Goal: Information Seeking & Learning: Learn about a topic

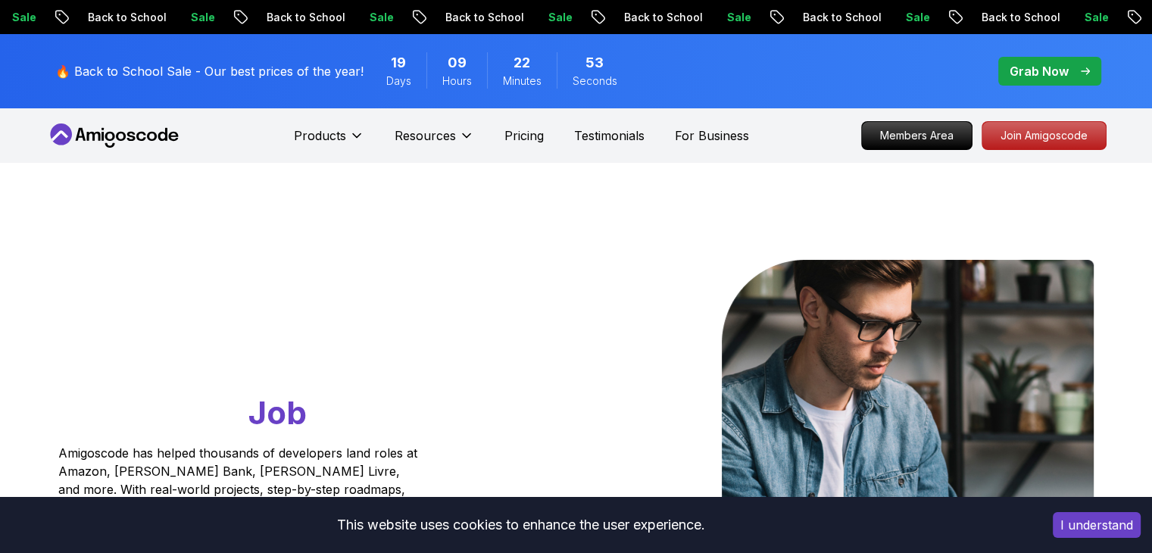
click at [1110, 529] on button "I understand" at bounding box center [1097, 525] width 88 height 26
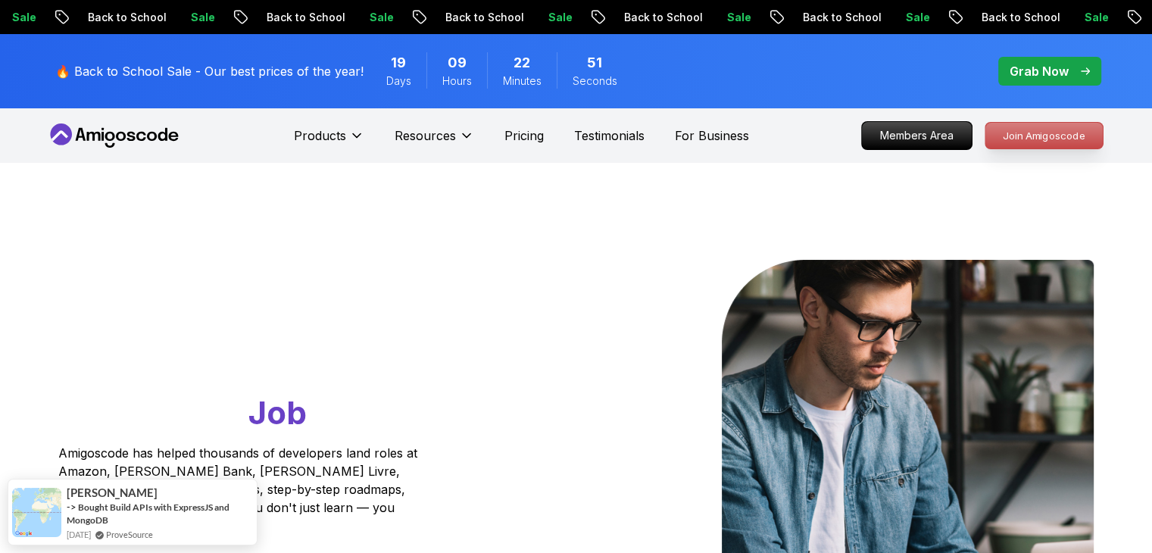
click at [1067, 131] on p "Join Amigoscode" at bounding box center [1043, 136] width 117 height 26
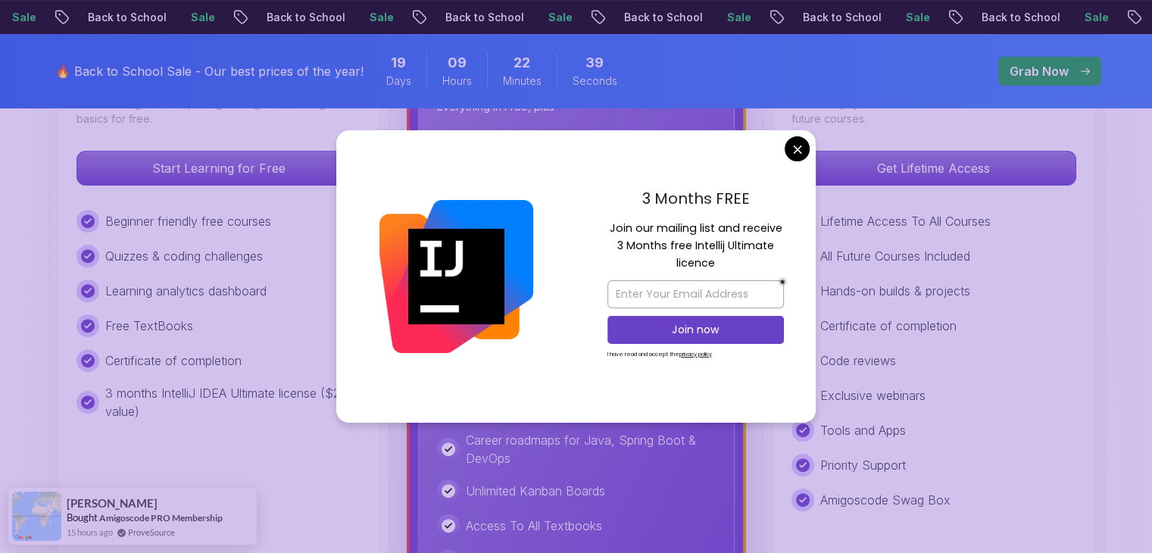
scroll to position [533, 0]
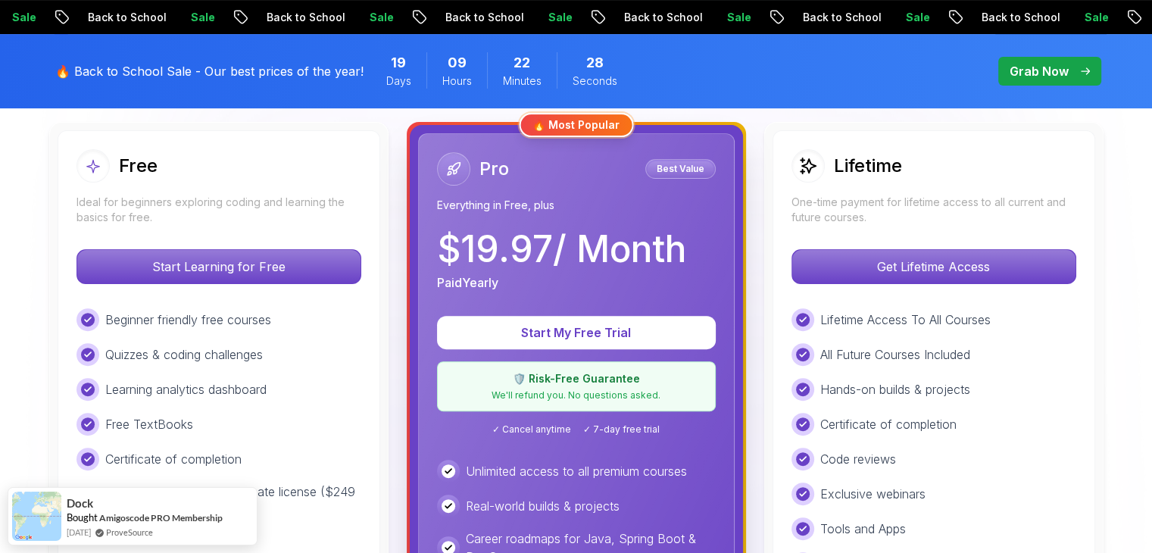
scroll to position [421, 0]
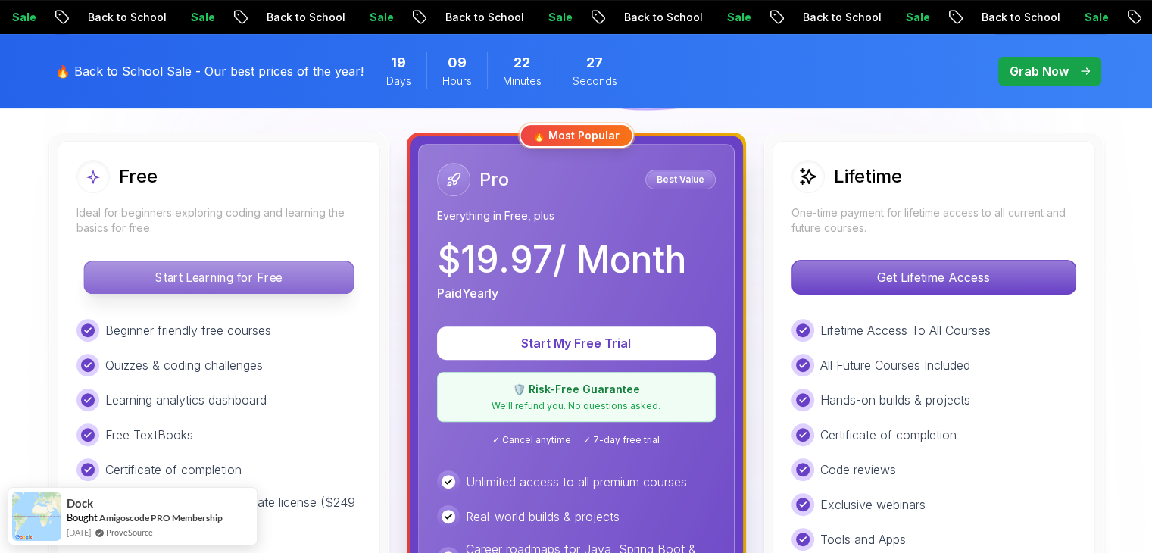
click at [250, 276] on p "Start Learning for Free" at bounding box center [218, 277] width 269 height 32
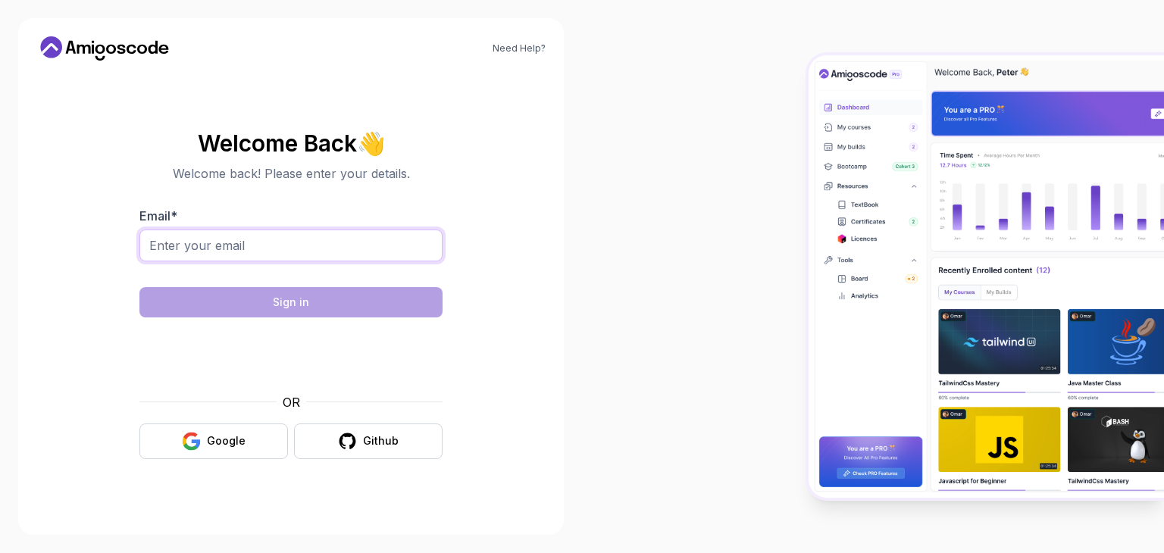
click at [239, 245] on input "Email *" at bounding box center [290, 246] width 303 height 32
type input "geethasrikrishna26@gmail.com"
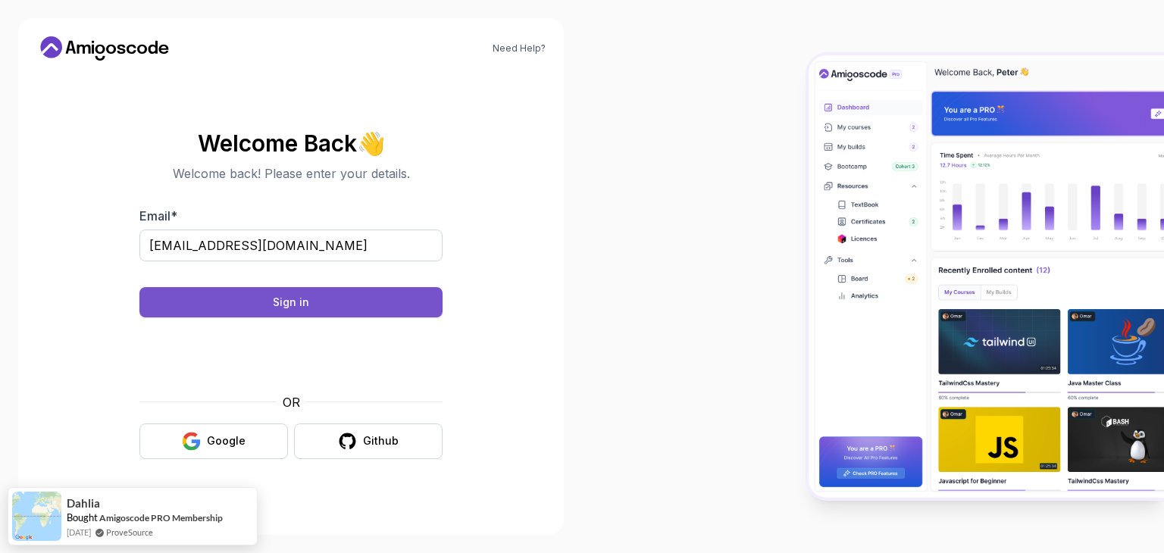
click at [317, 301] on button "Sign in" at bounding box center [290, 302] width 303 height 30
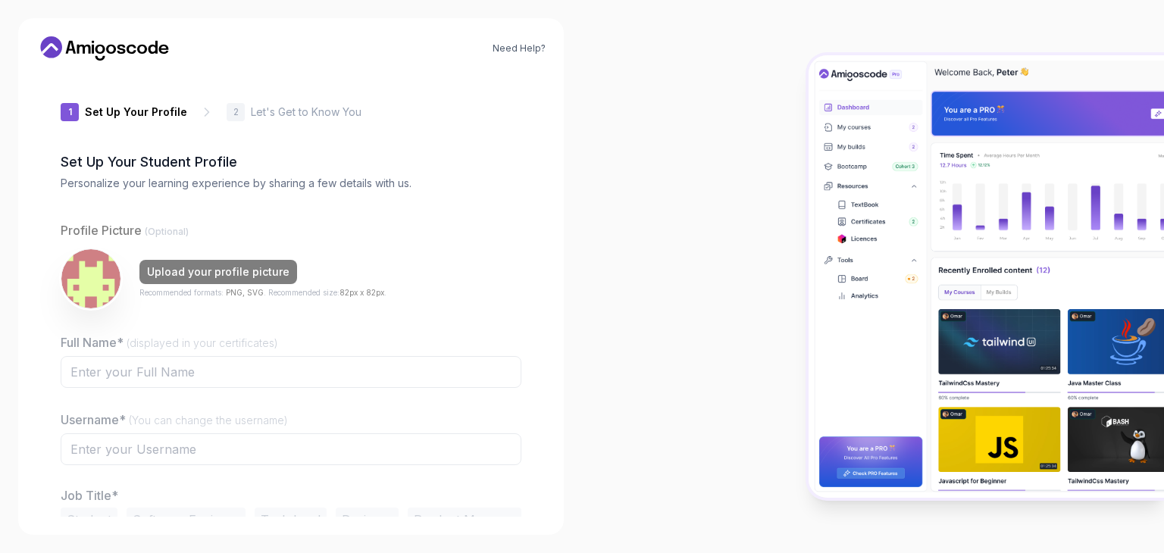
type input "eagerjaguarae951"
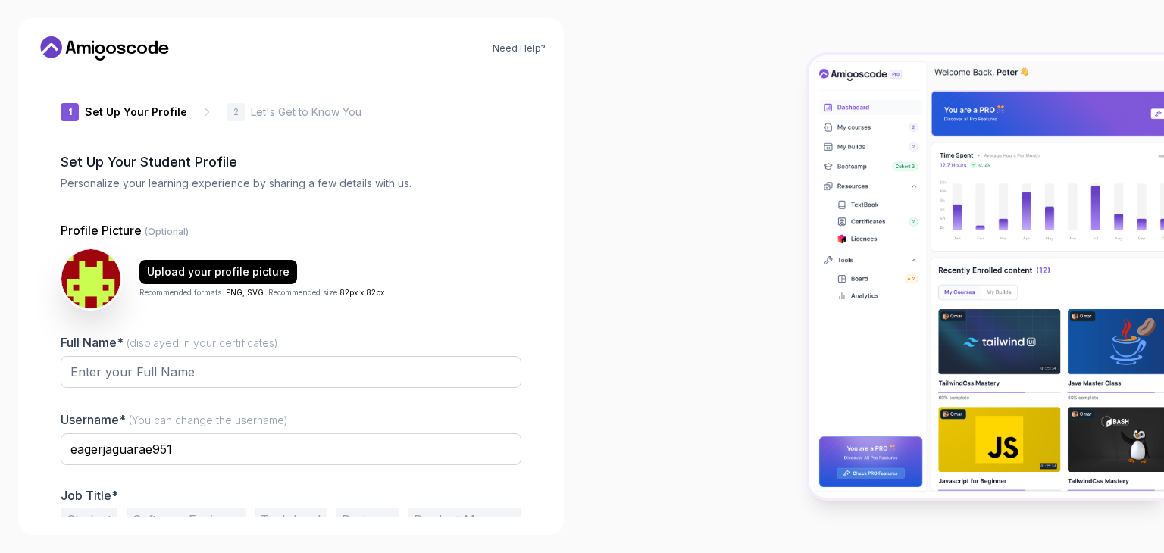
scroll to position [79, 0]
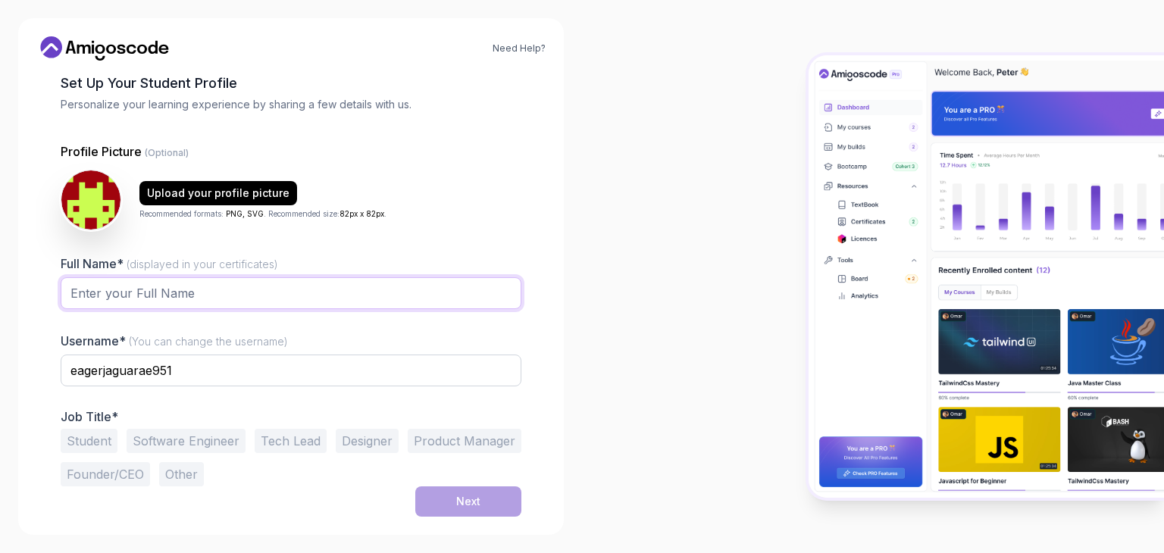
click at [201, 297] on input "Full Name* (displayed in your certificates)" at bounding box center [291, 293] width 461 height 32
type input "Geetha D R"
click at [348, 373] on input "eagerjaguarae951" at bounding box center [291, 371] width 461 height 32
type input "e"
type input "geethadr268"
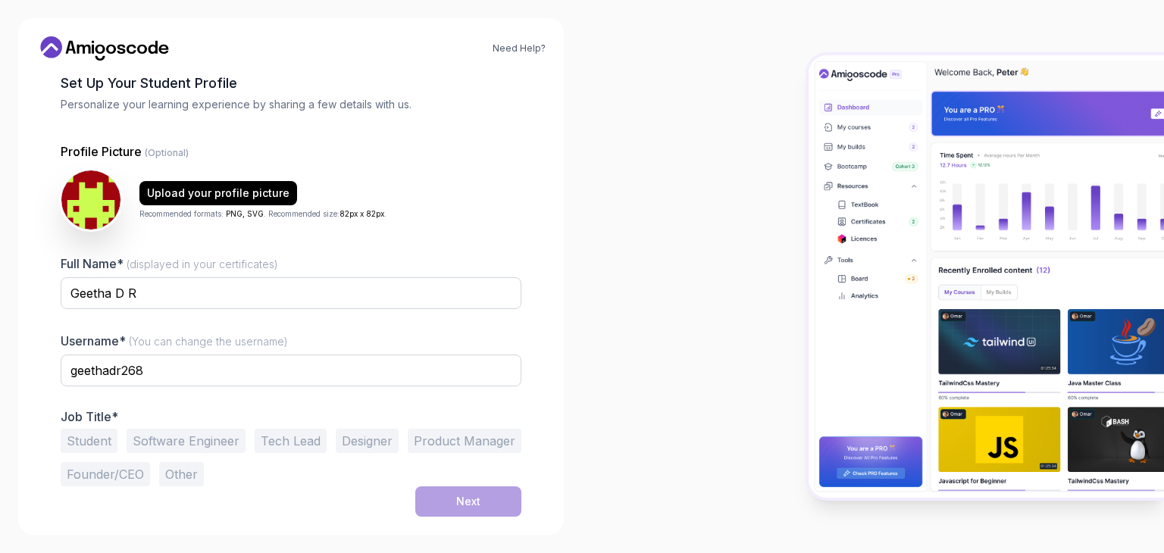
click at [181, 444] on button "Software Engineer" at bounding box center [186, 441] width 119 height 24
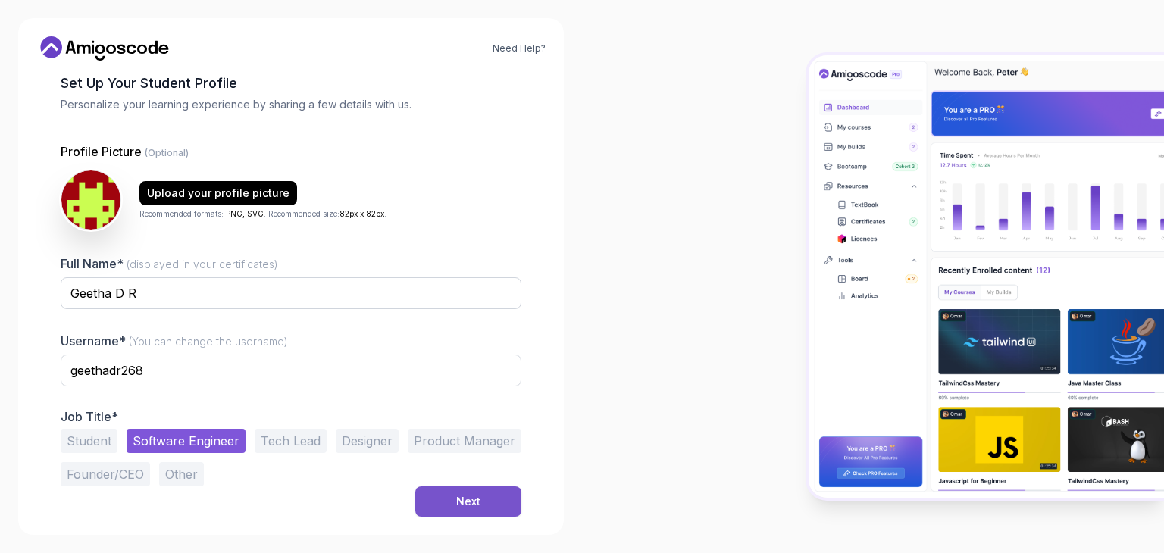
click at [466, 498] on div "Next" at bounding box center [468, 501] width 24 height 15
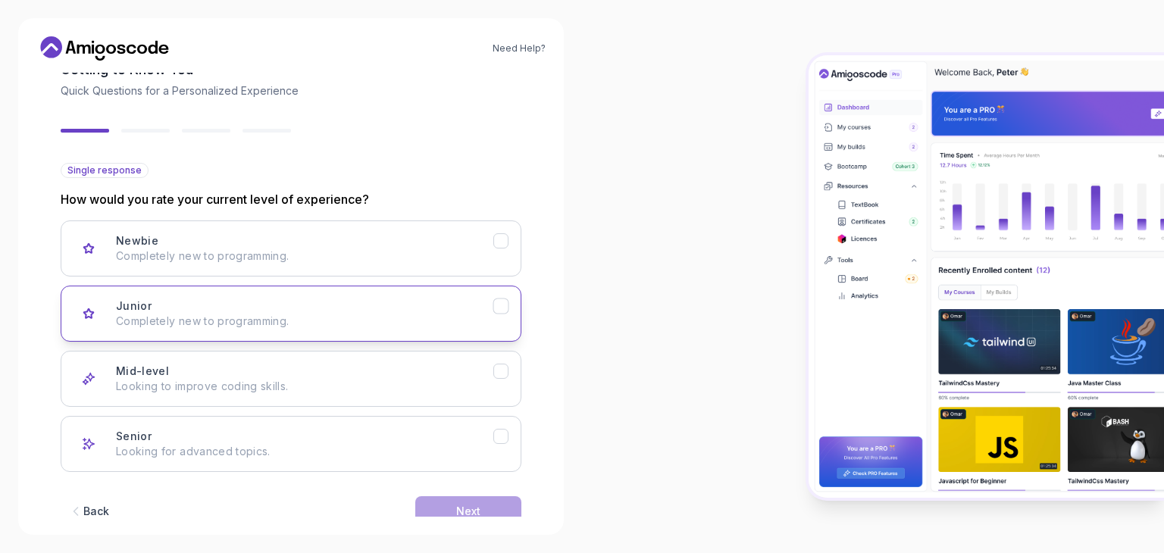
scroll to position [125, 0]
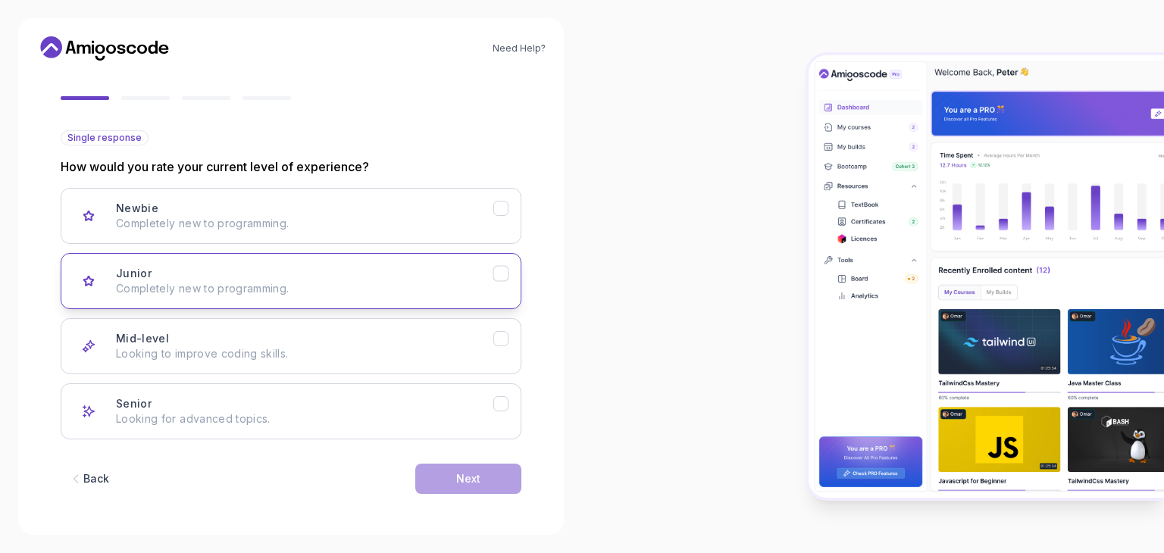
click at [281, 267] on div "Junior Completely new to programming." at bounding box center [304, 281] width 377 height 30
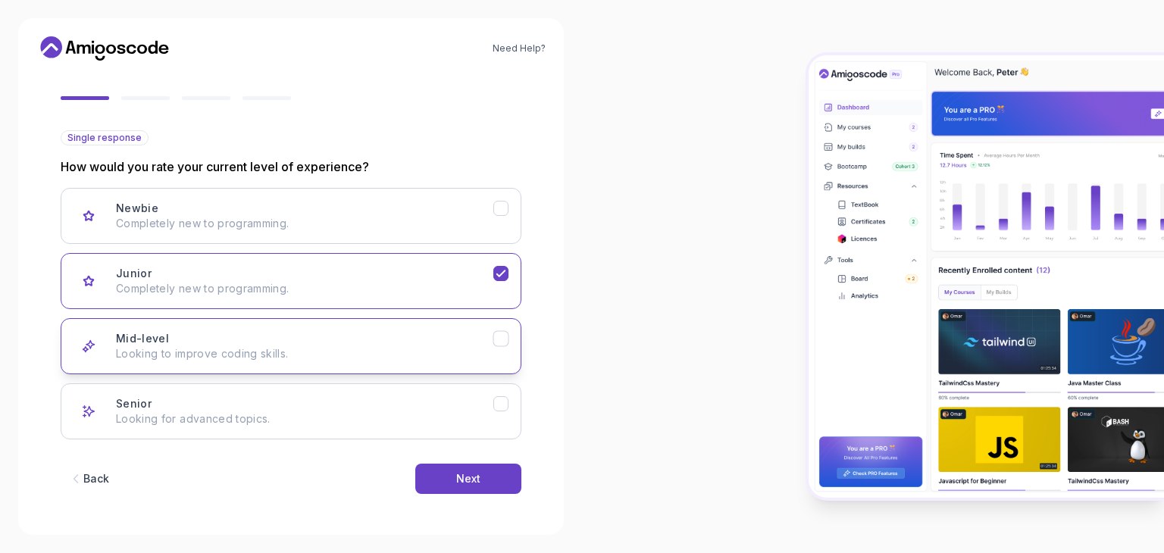
click at [308, 352] on p "Looking to improve coding skills." at bounding box center [304, 353] width 377 height 15
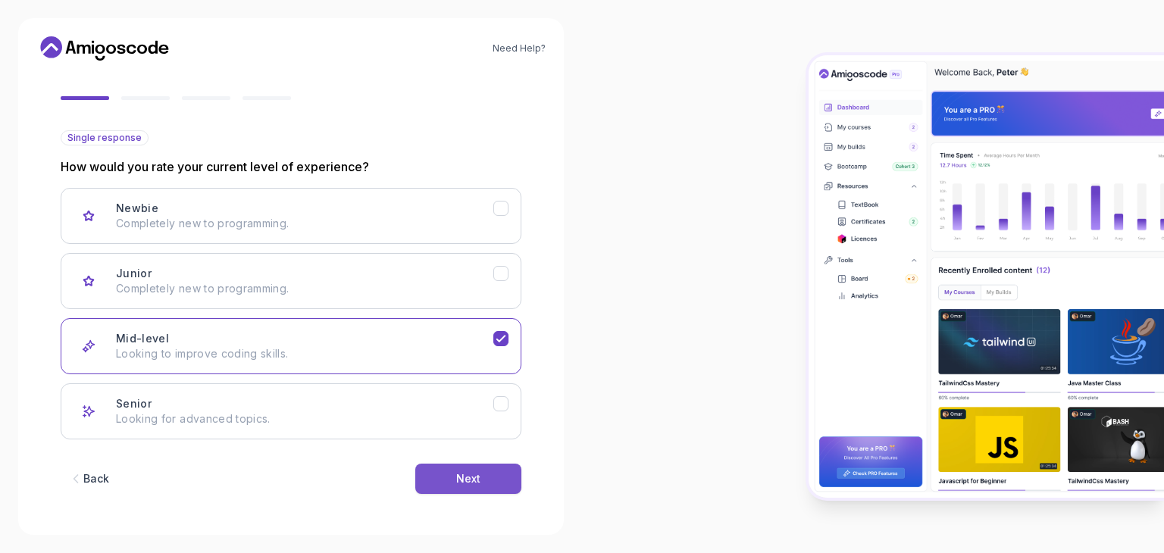
click at [473, 486] on button "Next" at bounding box center [468, 479] width 106 height 30
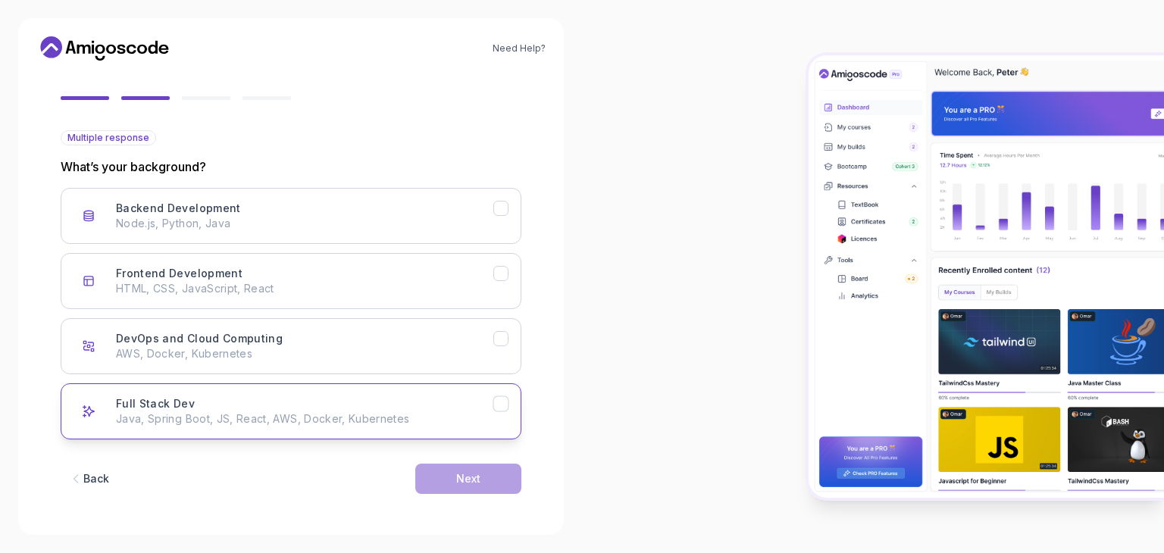
click at [229, 404] on div "Full Stack Dev Java, Spring Boot, JS, React, AWS, Docker, Kubernetes" at bounding box center [304, 411] width 377 height 30
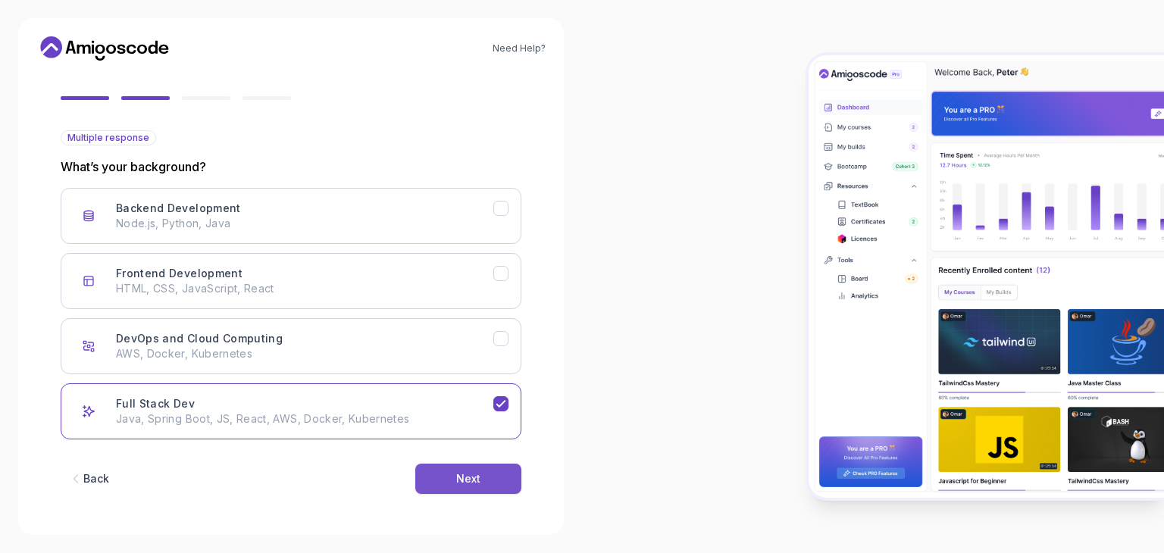
click at [482, 479] on button "Next" at bounding box center [468, 479] width 106 height 30
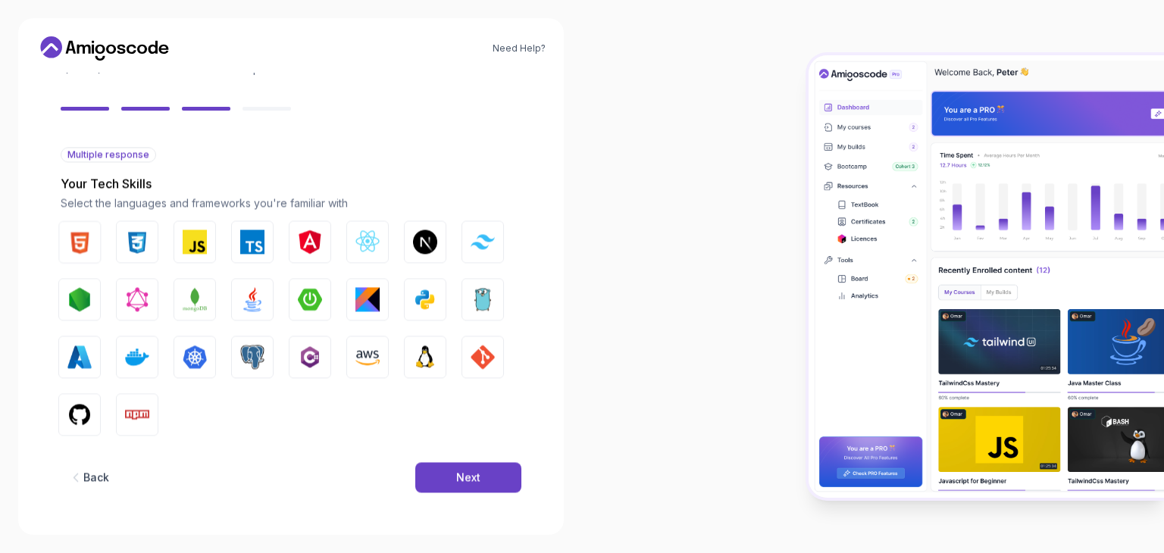
scroll to position [108, 0]
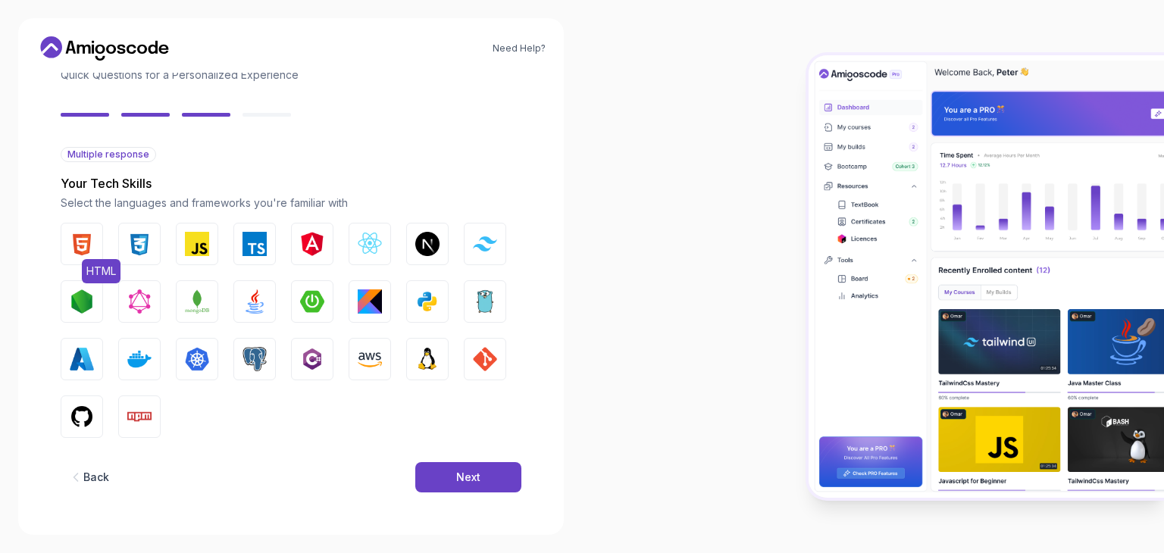
click at [89, 246] on img "button" at bounding box center [82, 244] width 24 height 24
click at [148, 245] on img "button" at bounding box center [139, 244] width 24 height 24
click at [189, 251] on img "button" at bounding box center [197, 244] width 24 height 24
click at [367, 251] on img "button" at bounding box center [370, 244] width 24 height 24
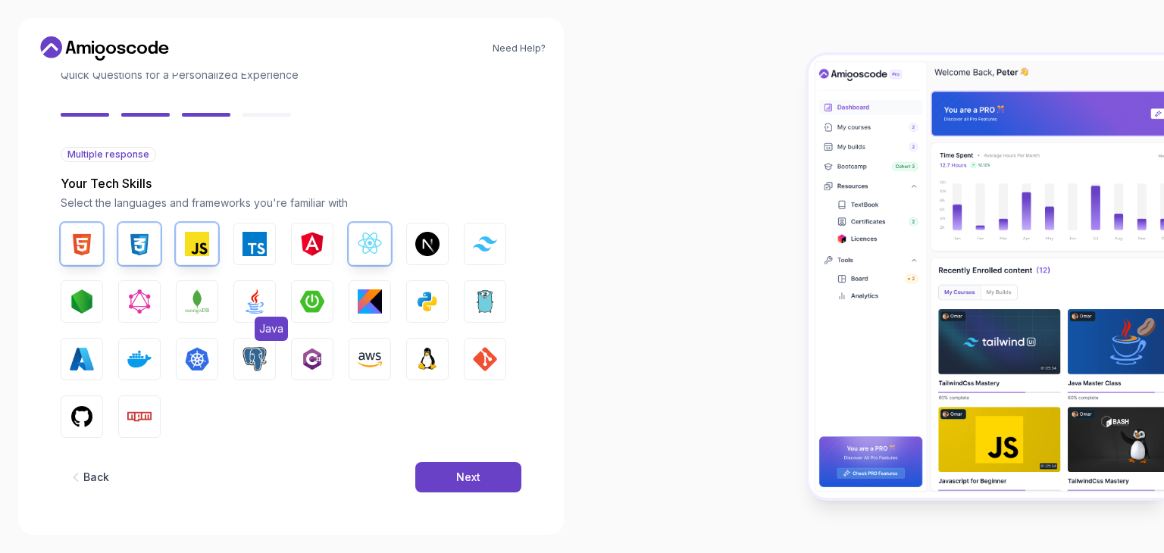
click at [256, 304] on img "button" at bounding box center [254, 301] width 24 height 24
click at [324, 295] on button "Spring Boot" at bounding box center [312, 301] width 42 height 42
click at [427, 298] on img "button" at bounding box center [427, 301] width 24 height 24
click at [476, 365] on img "button" at bounding box center [485, 359] width 24 height 24
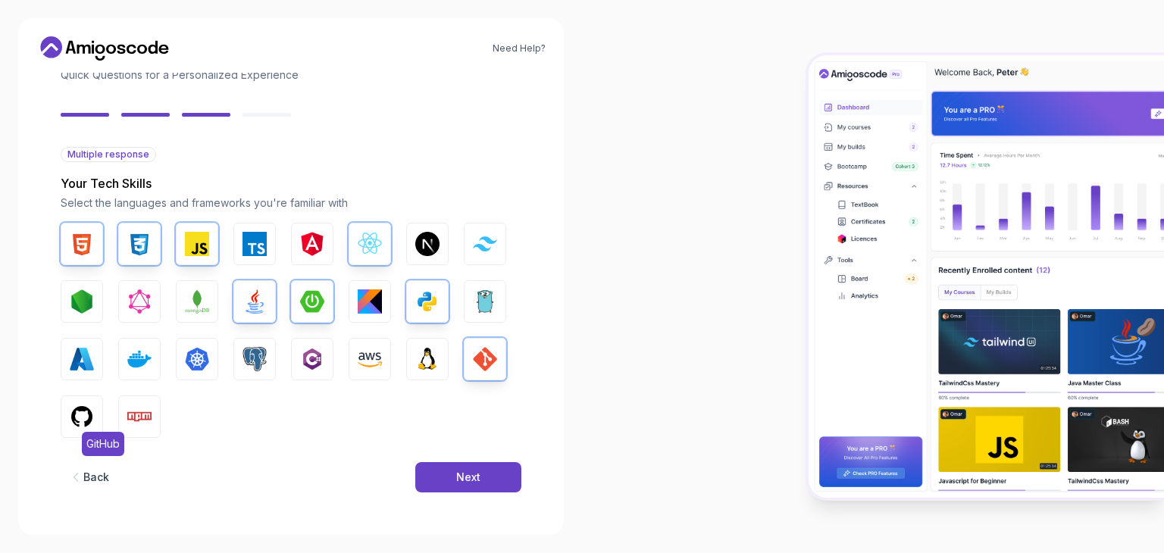
click at [76, 408] on img "button" at bounding box center [82, 416] width 24 height 24
click at [485, 354] on img "button" at bounding box center [485, 359] width 24 height 24
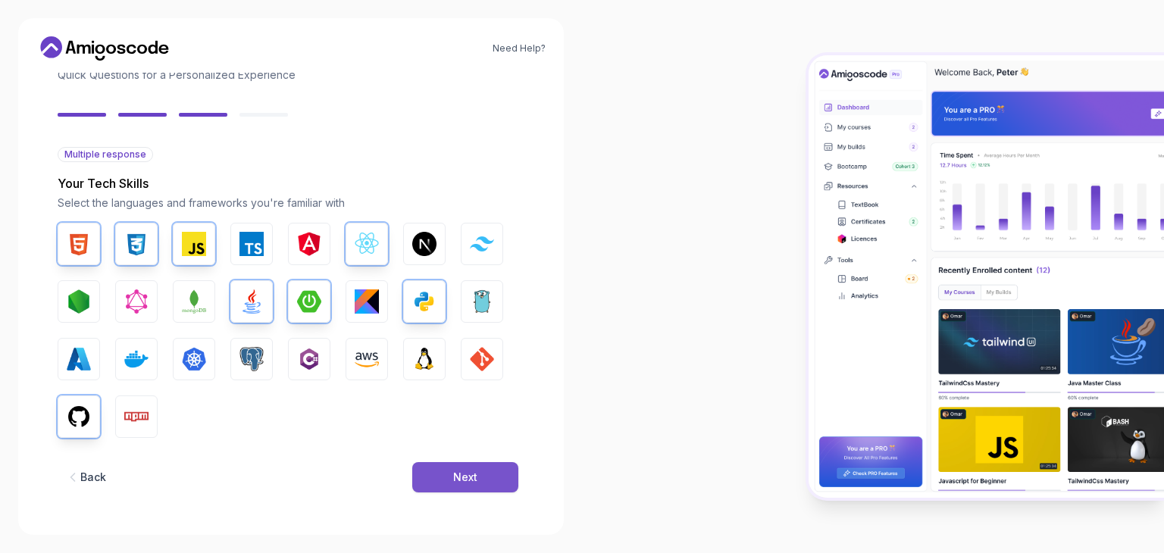
click at [473, 472] on div "Next" at bounding box center [465, 477] width 24 height 15
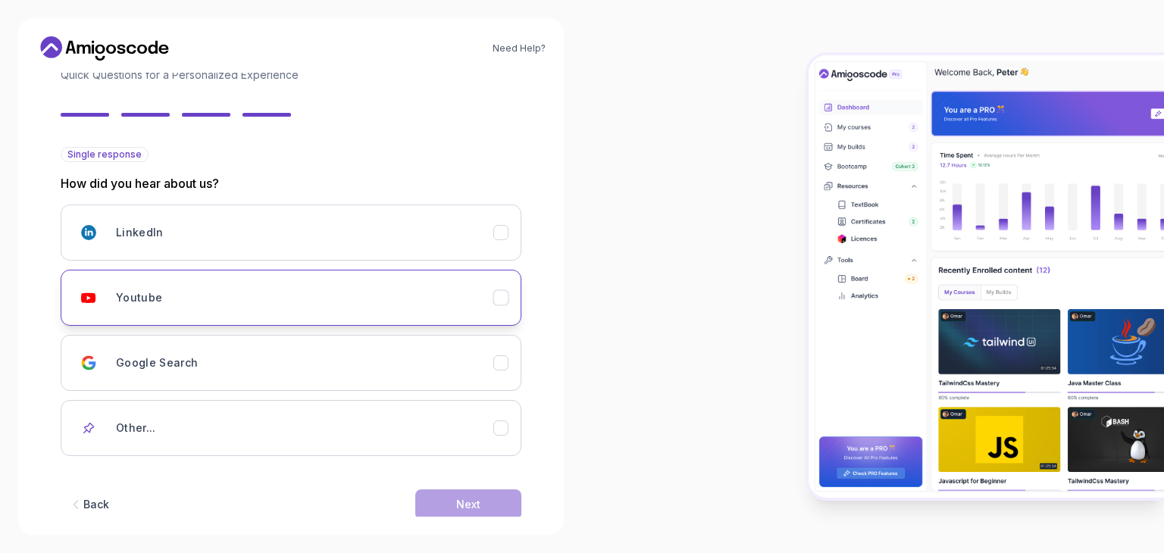
click at [206, 305] on div "Youtube" at bounding box center [304, 298] width 377 height 30
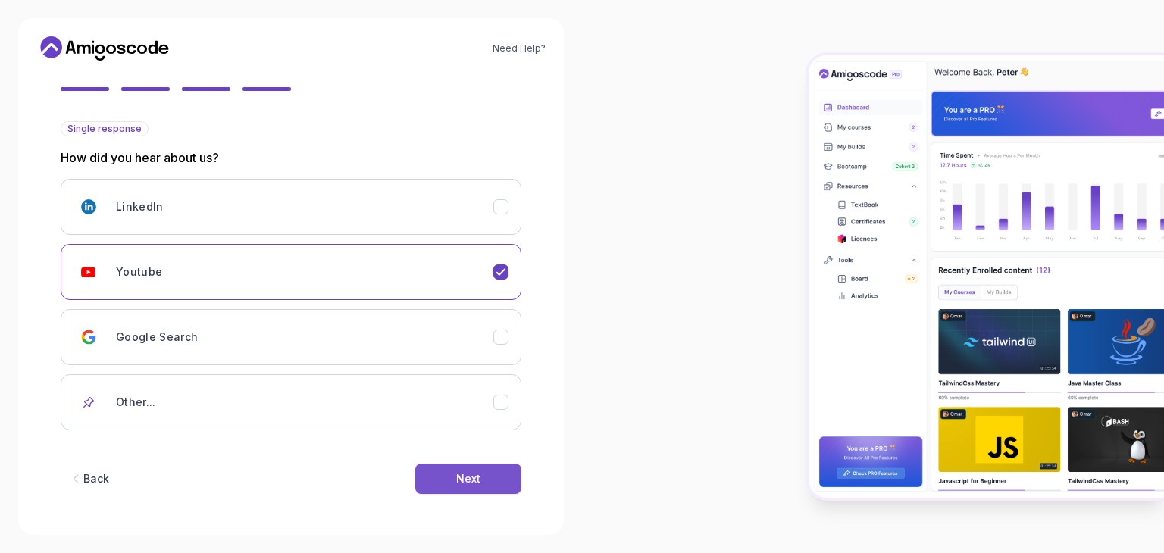
click at [458, 476] on div "Next" at bounding box center [468, 478] width 24 height 15
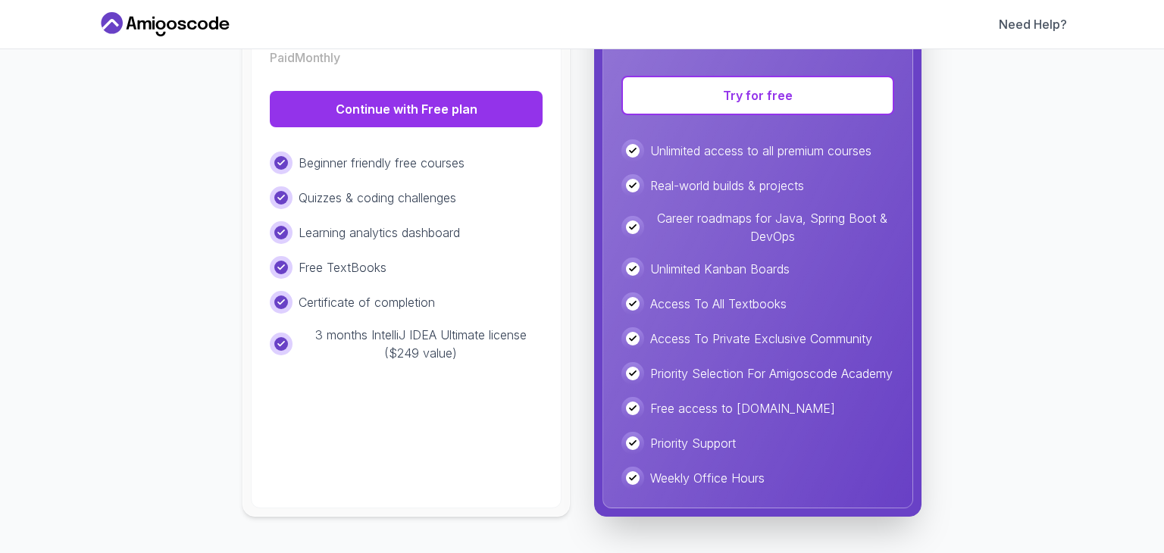
scroll to position [233, 0]
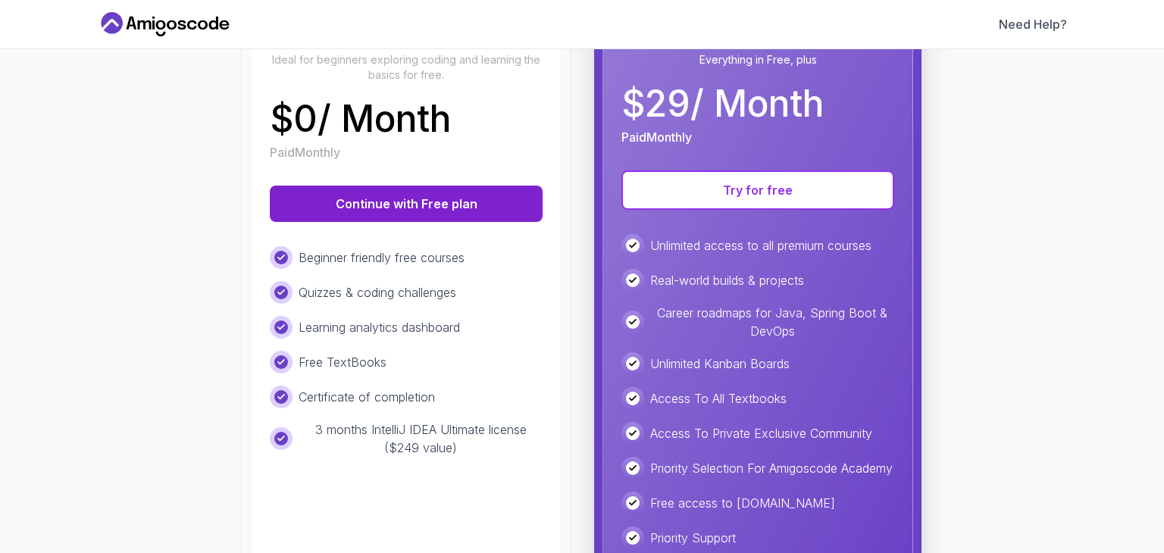
click at [451, 207] on button "Continue with Free plan" at bounding box center [406, 204] width 273 height 36
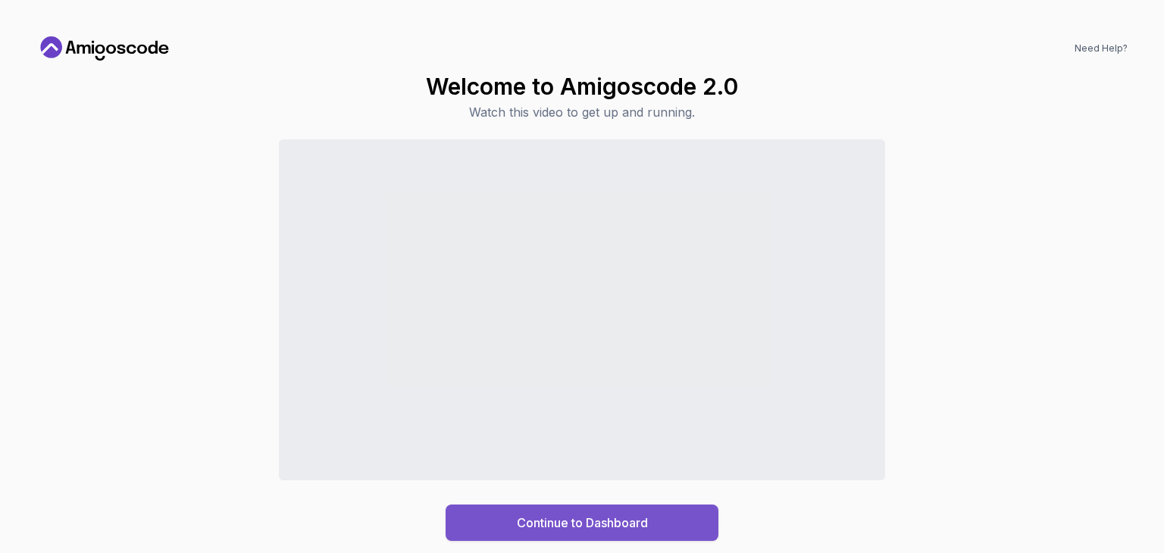
click at [621, 525] on div "Continue to Dashboard" at bounding box center [582, 523] width 131 height 18
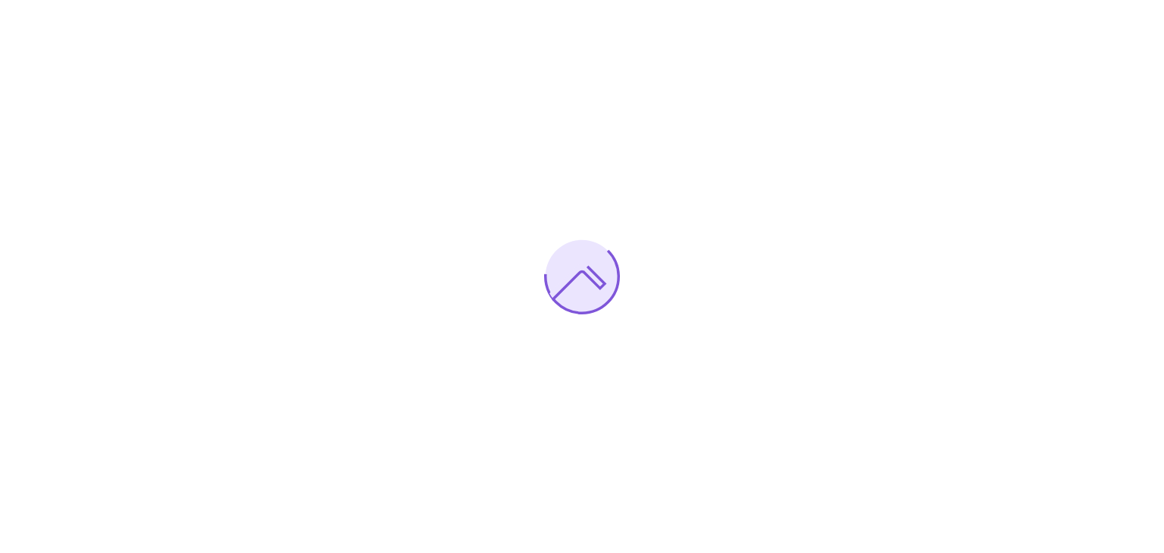
click at [621, 525] on div at bounding box center [582, 276] width 1164 height 553
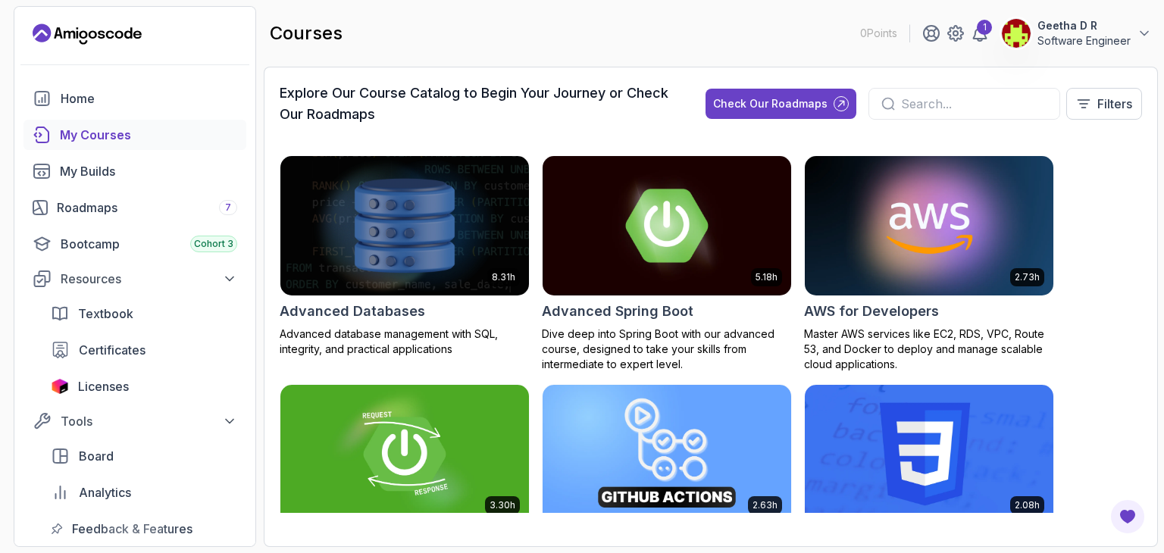
click at [930, 98] on input "text" at bounding box center [974, 104] width 146 height 18
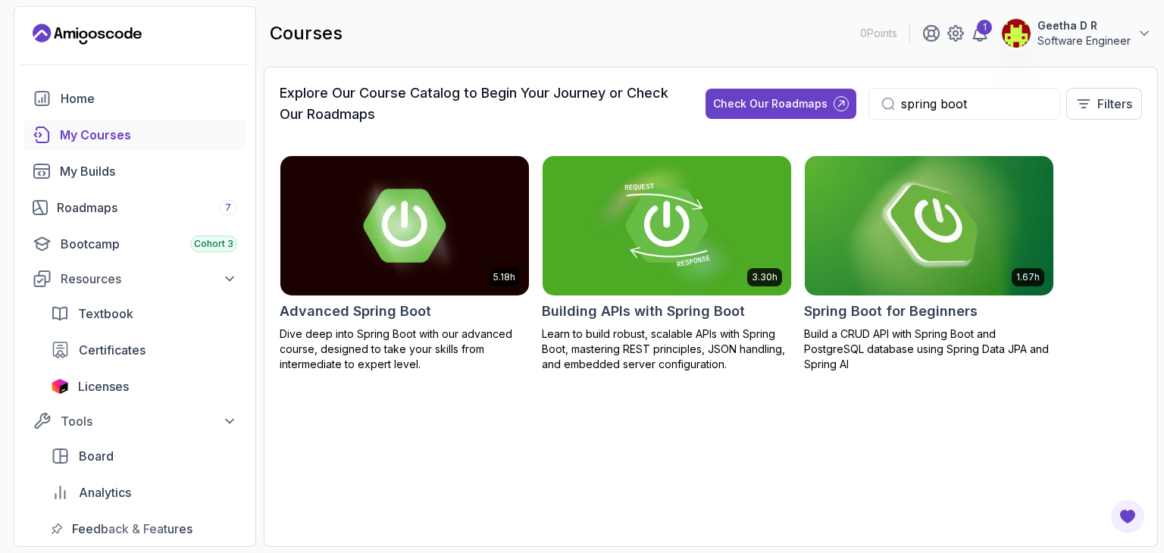
type input "spring boot"
click at [915, 258] on img at bounding box center [928, 225] width 261 height 146
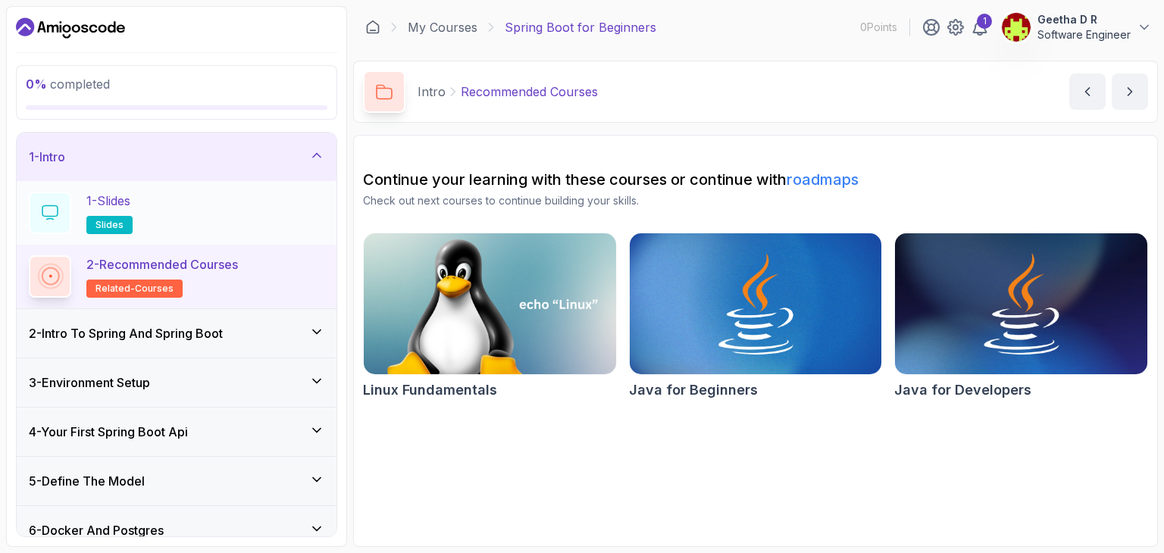
click at [111, 216] on p "slides" at bounding box center [109, 225] width 46 height 18
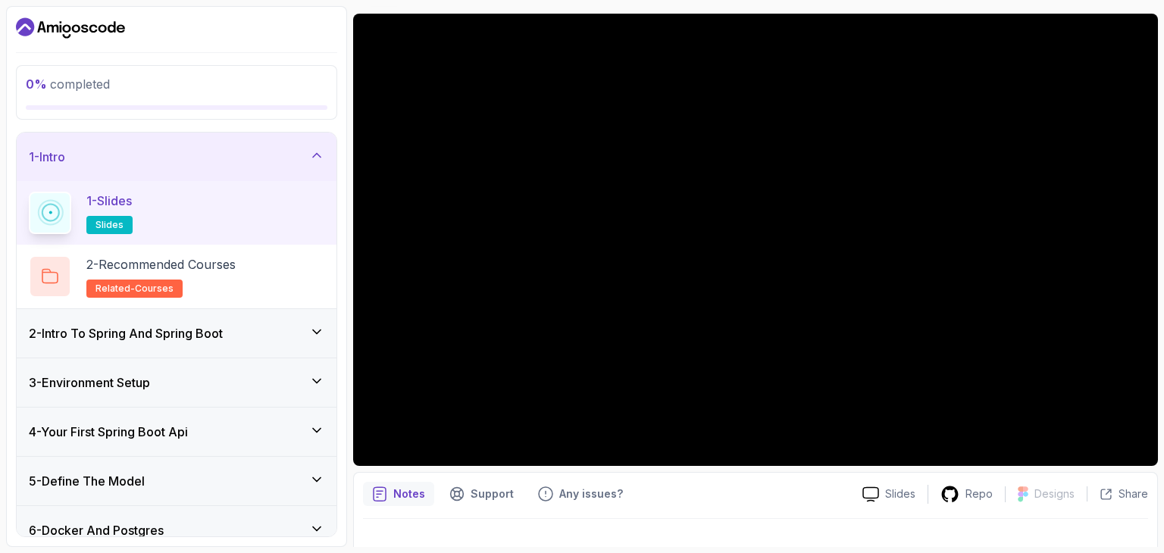
scroll to position [123, 0]
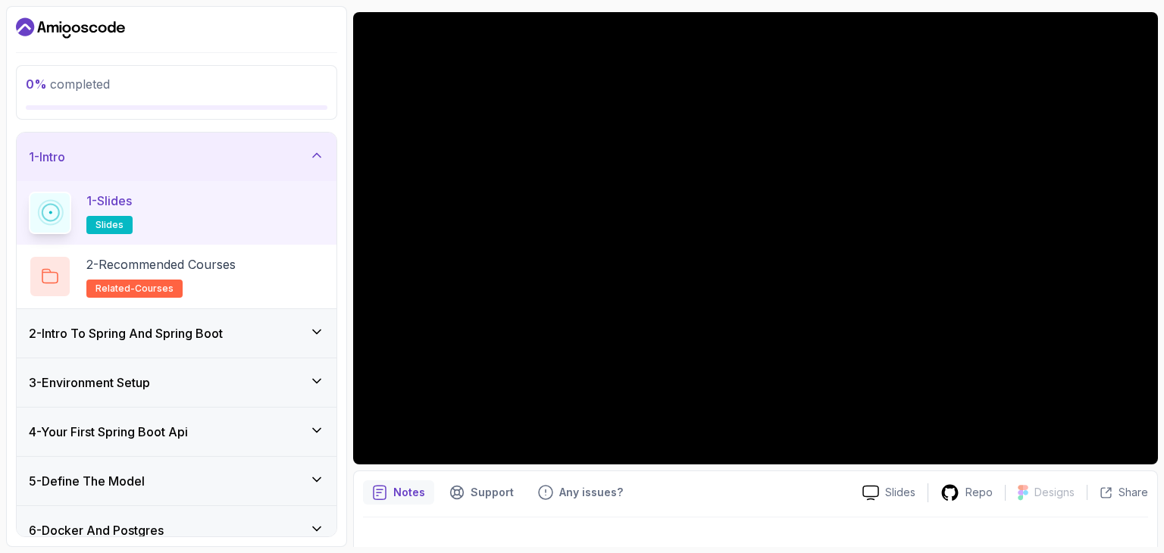
click at [215, 335] on h3 "2 - Intro To Spring And Spring Boot" at bounding box center [126, 333] width 194 height 18
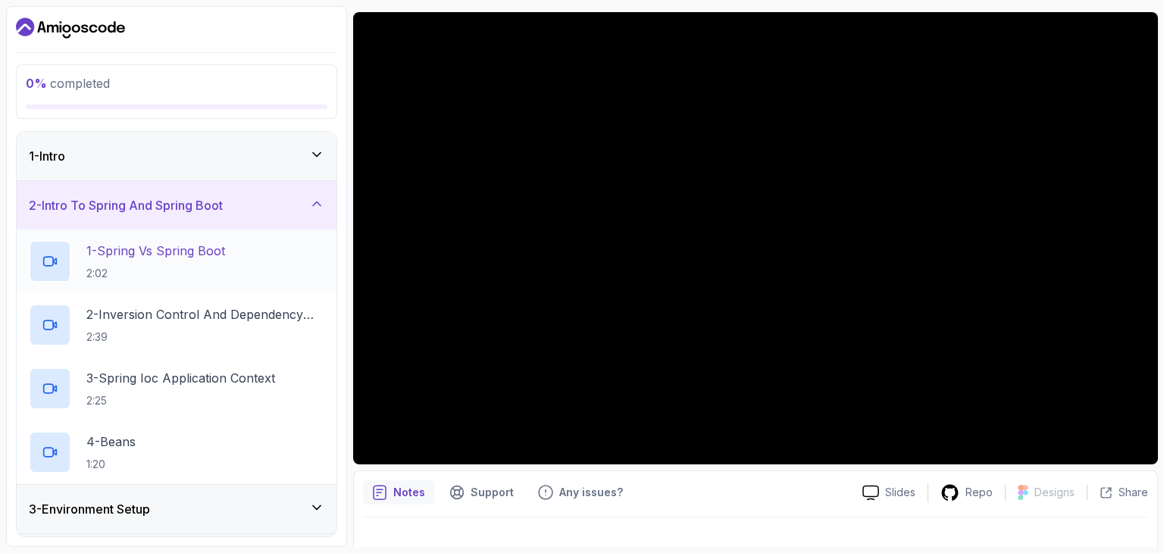
click at [175, 263] on h2 "1 - Spring Vs Spring Boot 2:02" at bounding box center [155, 261] width 139 height 39
